Goal: Communication & Community: Participate in discussion

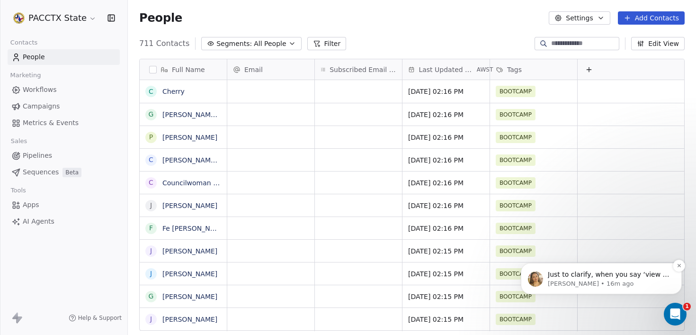
click at [599, 281] on p "[PERSON_NAME] • 16m ago" at bounding box center [609, 283] width 122 height 9
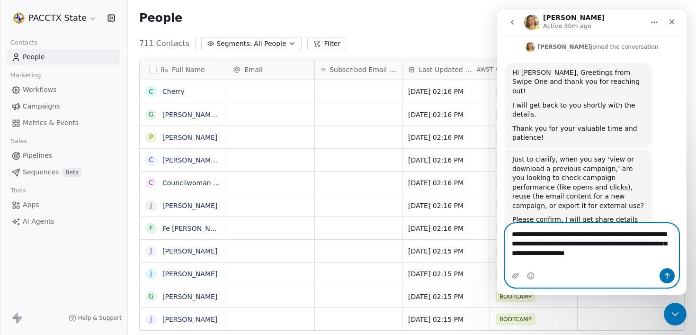
scroll to position [148, 0]
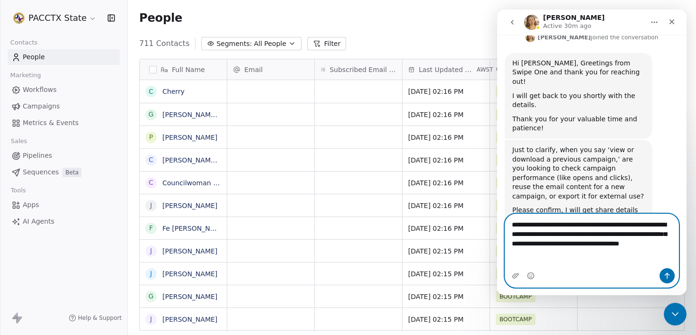
type textarea "**********"
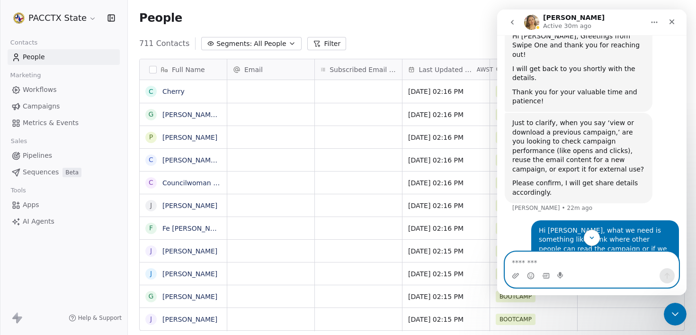
scroll to position [185, 0]
